Goal: Book appointment/travel/reservation

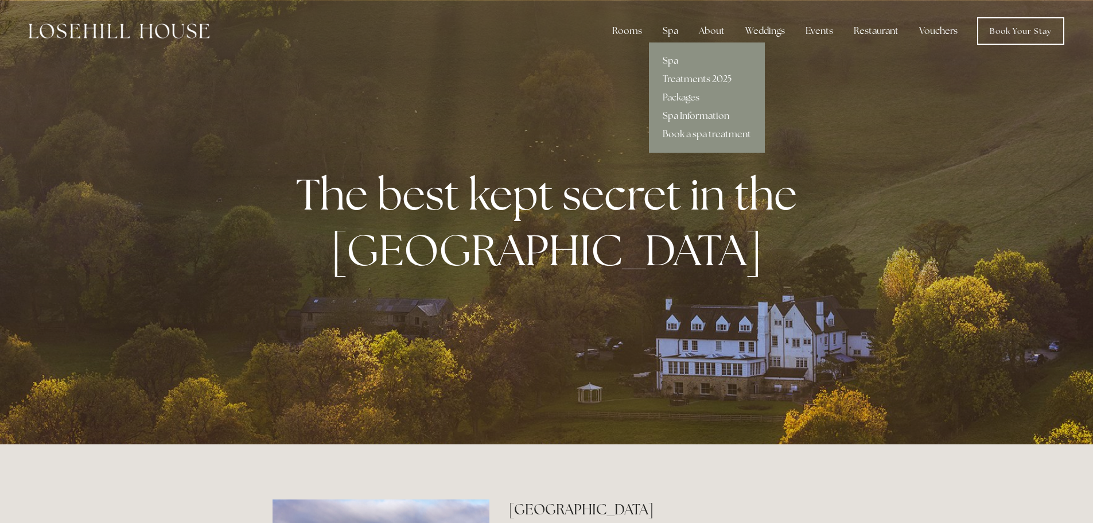
click at [673, 29] on div "Spa" at bounding box center [671, 31] width 34 height 23
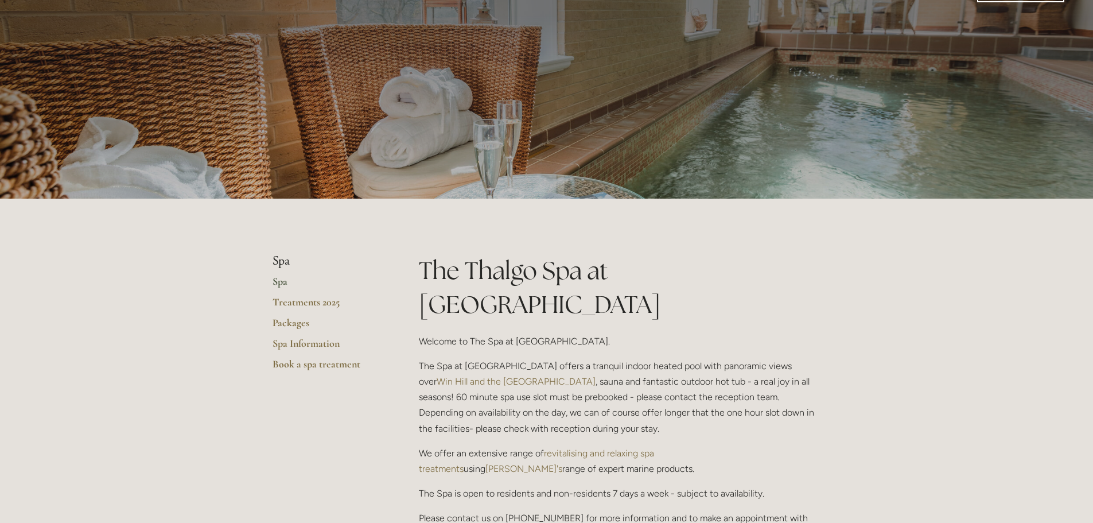
scroll to position [172, 0]
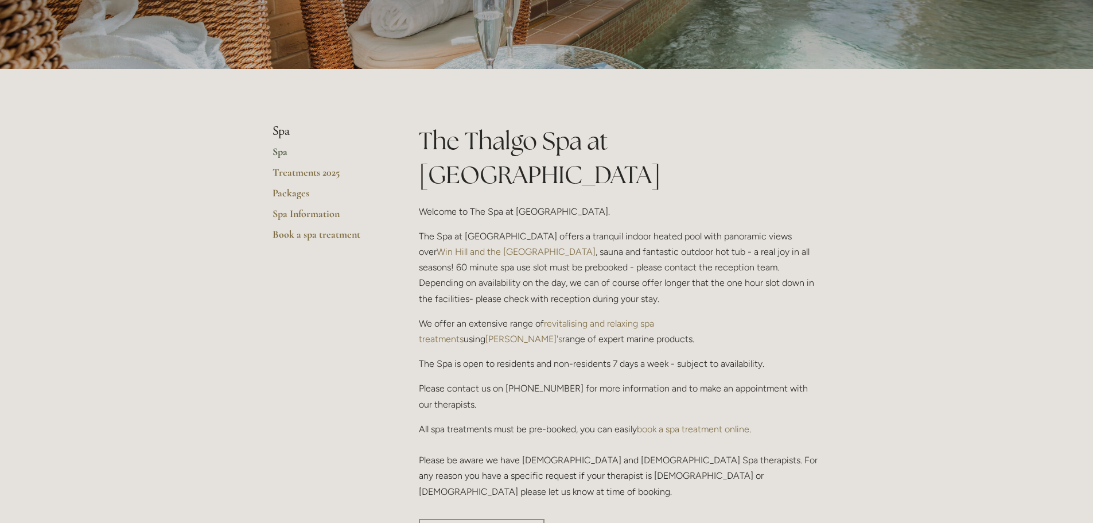
click at [328, 166] on link "Treatments 2025" at bounding box center [328, 176] width 110 height 21
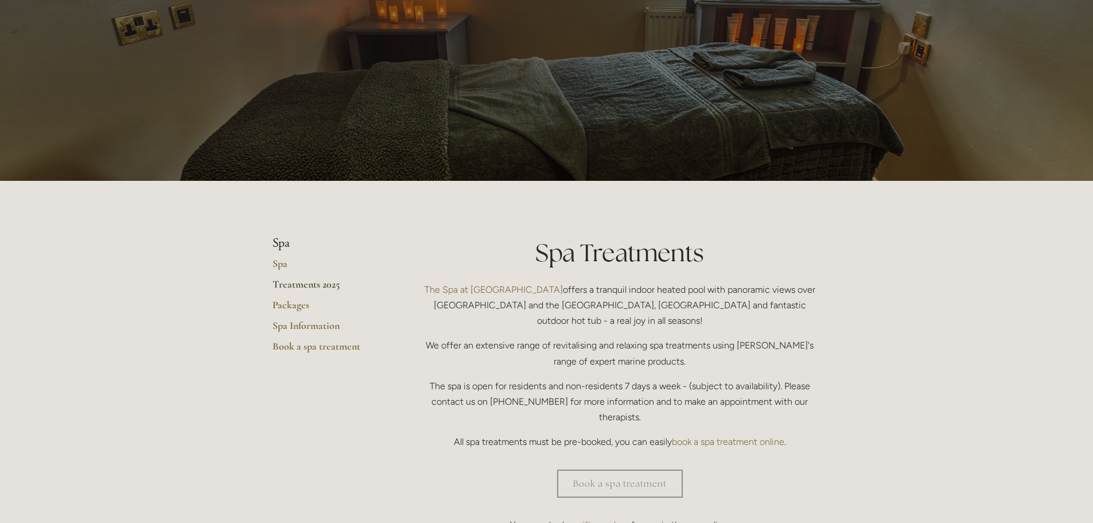
scroll to position [115, 0]
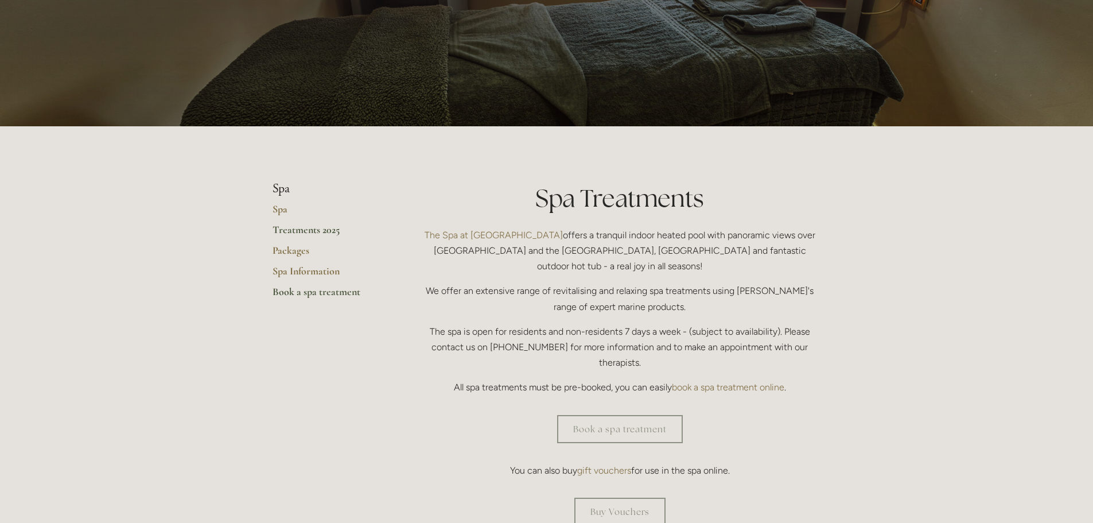
click at [298, 296] on link "Book a spa treatment" at bounding box center [328, 295] width 110 height 21
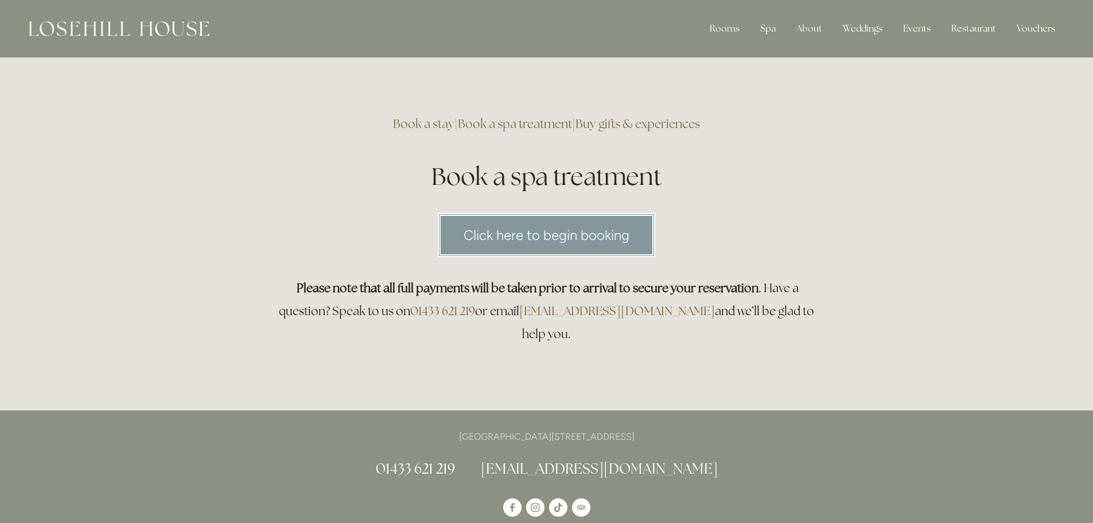
click at [541, 241] on link "Click here to begin booking" at bounding box center [547, 235] width 218 height 44
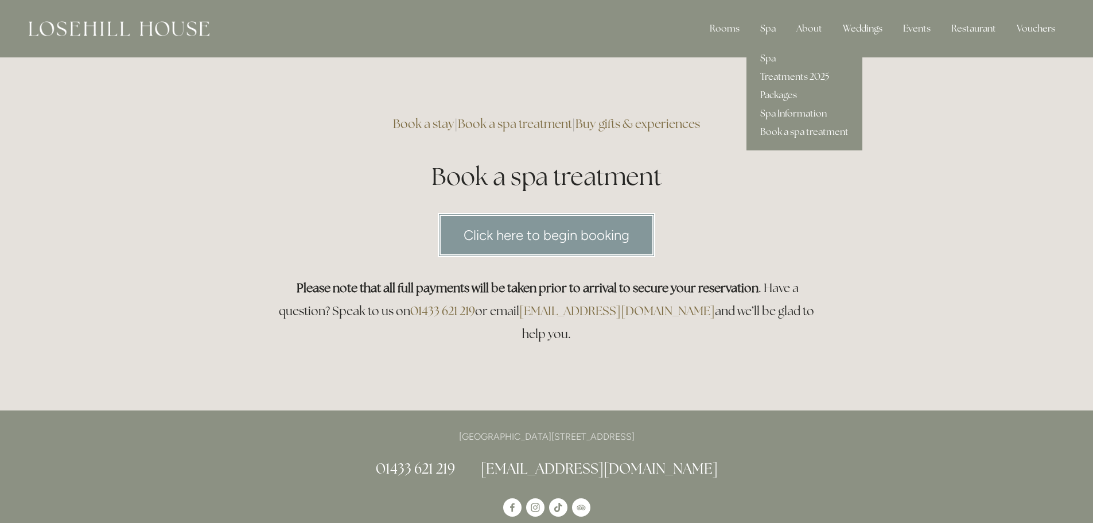
click at [794, 115] on link "Spa Information" at bounding box center [805, 113] width 116 height 18
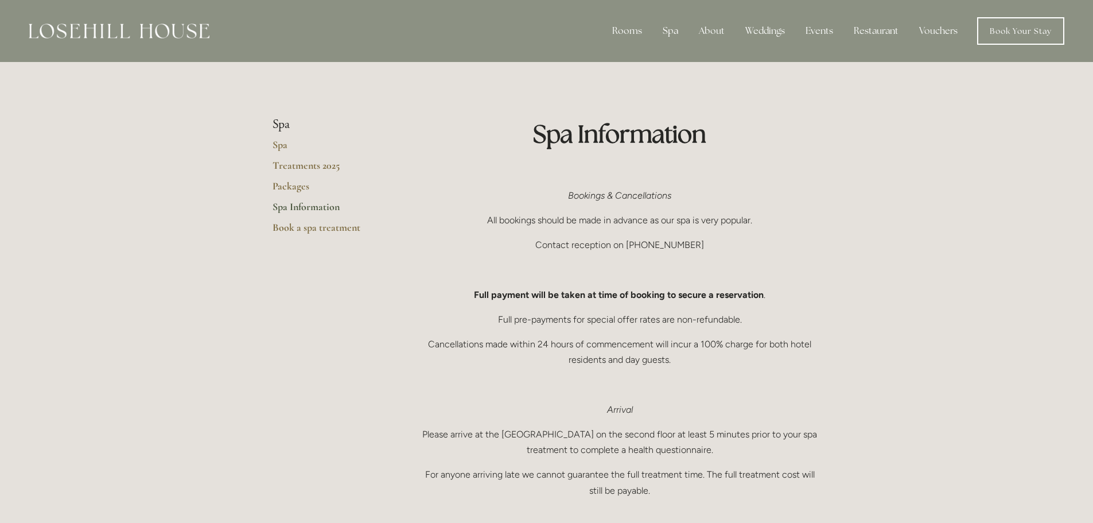
scroll to position [57, 0]
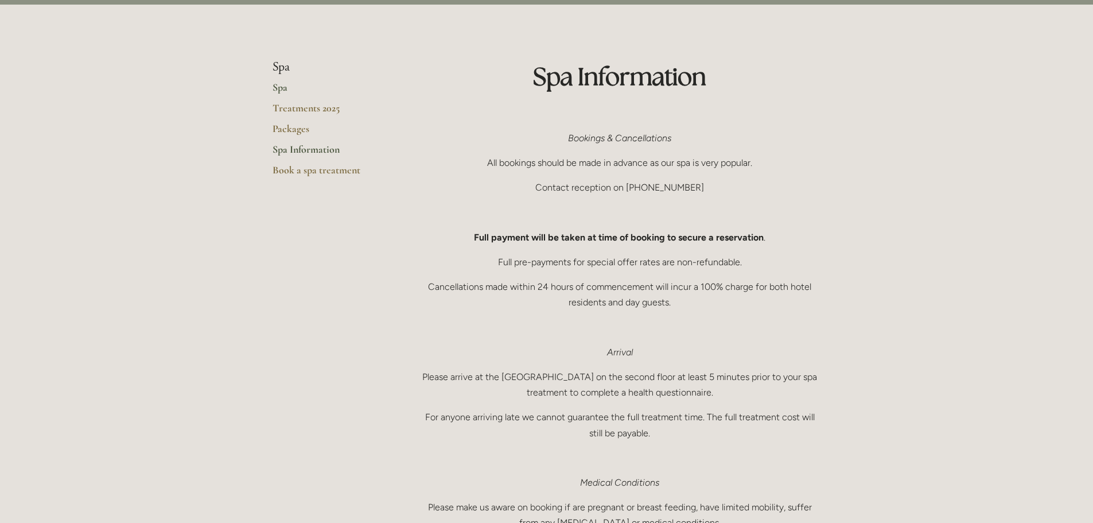
click at [282, 87] on link "Spa" at bounding box center [328, 91] width 110 height 21
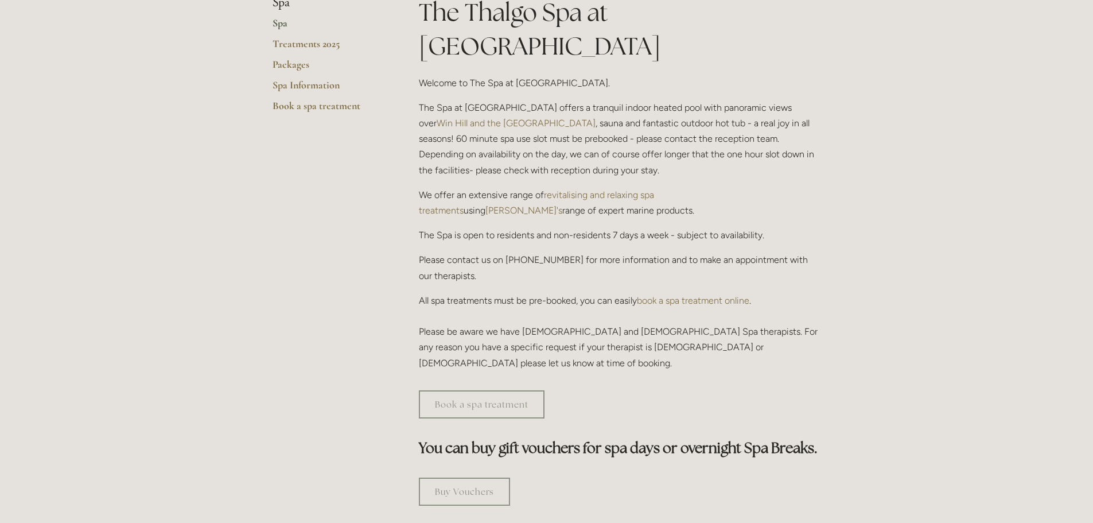
scroll to position [287, 0]
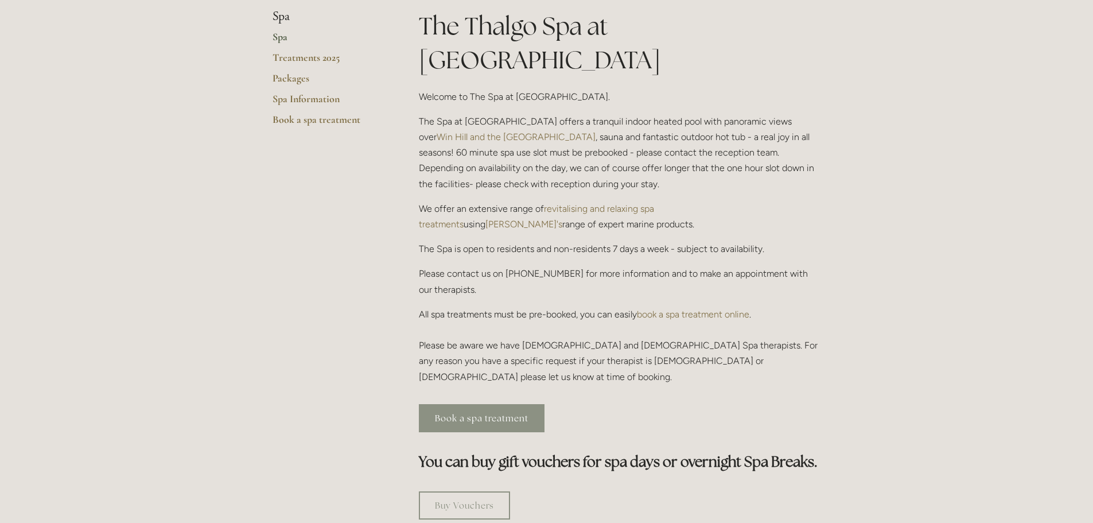
click at [509, 404] on link "Book a spa treatment" at bounding box center [482, 418] width 126 height 28
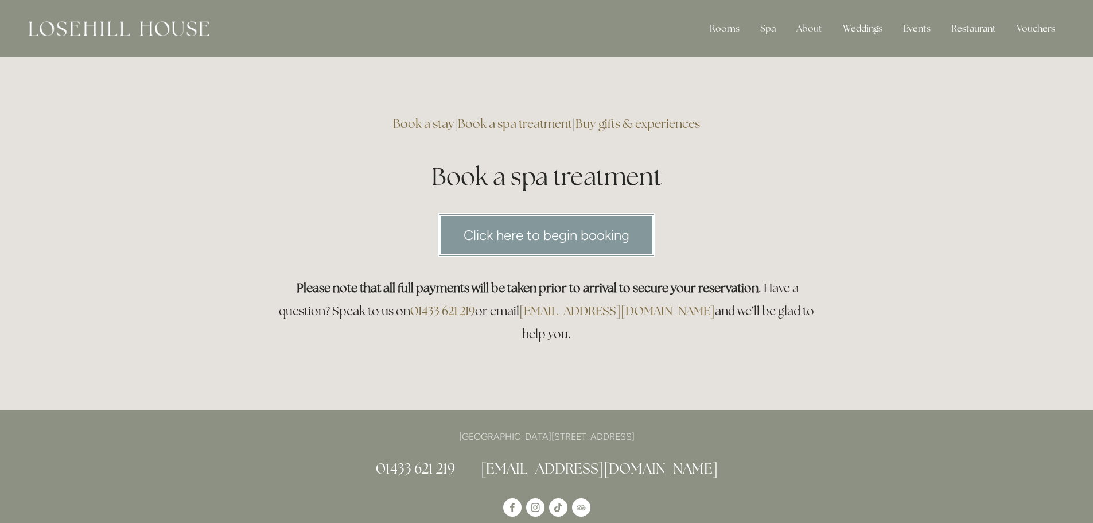
click at [496, 240] on link "Click here to begin booking" at bounding box center [547, 235] width 218 height 44
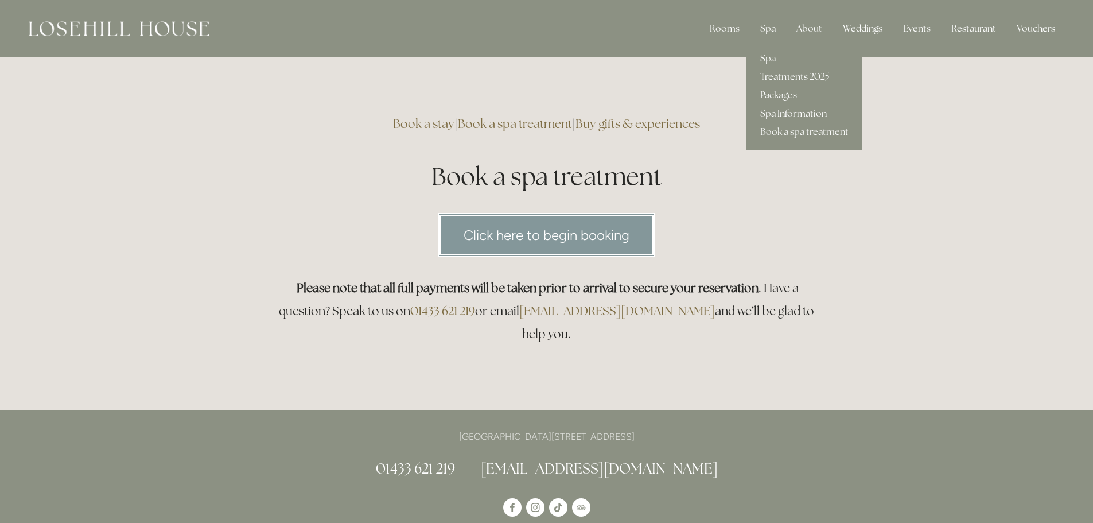
click at [791, 113] on link "Spa Information" at bounding box center [805, 113] width 116 height 18
